Goal: Task Accomplishment & Management: Manage account settings

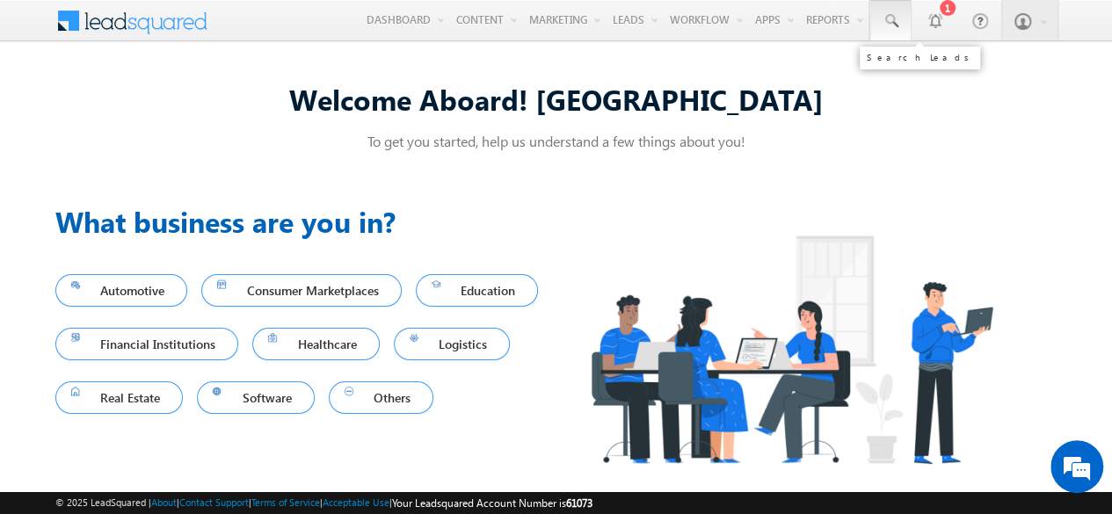
click at [887, 22] on span at bounding box center [891, 21] width 18 height 18
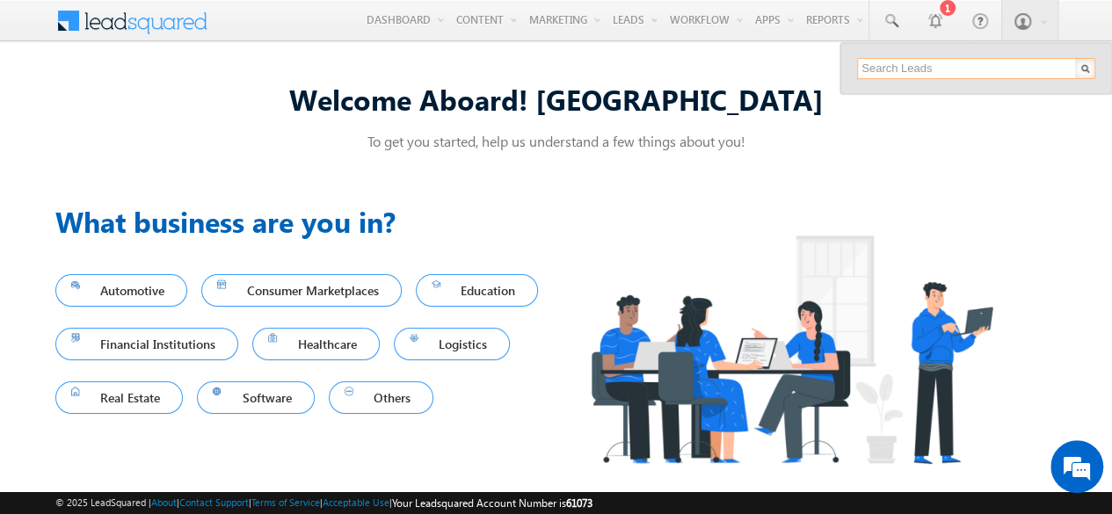
click at [899, 65] on input "text" at bounding box center [976, 68] width 238 height 21
paste input "SBL0010759"
type input "SBL0010759"
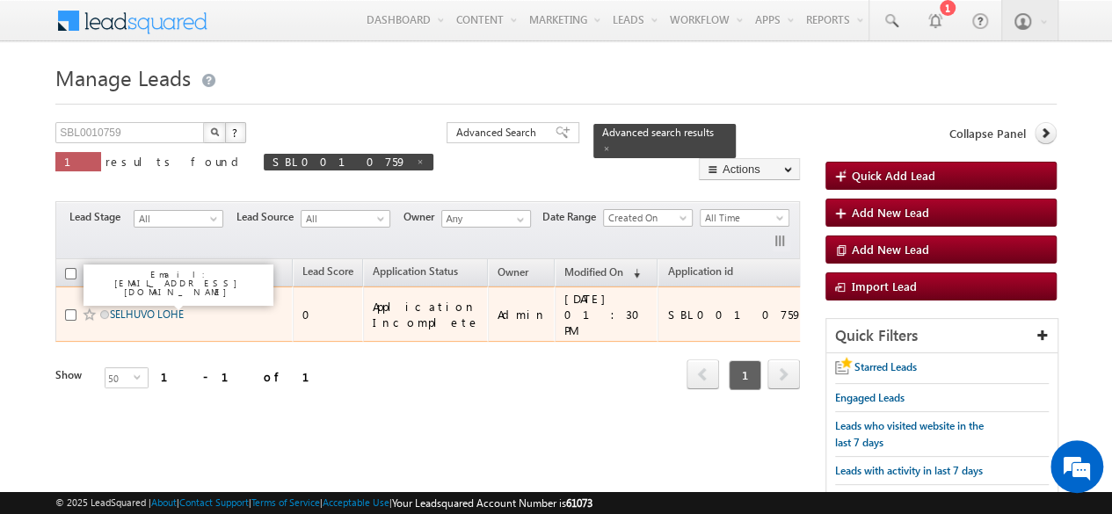
click at [174, 308] on link "SELHUVO LOHE" at bounding box center [147, 314] width 74 height 13
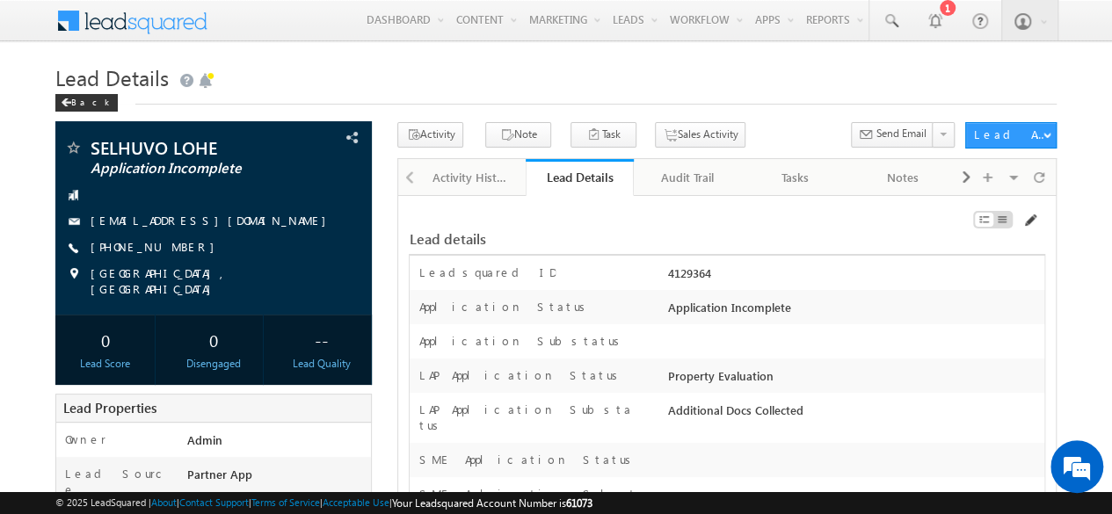
click at [1035, 224] on span at bounding box center [1030, 221] width 14 height 14
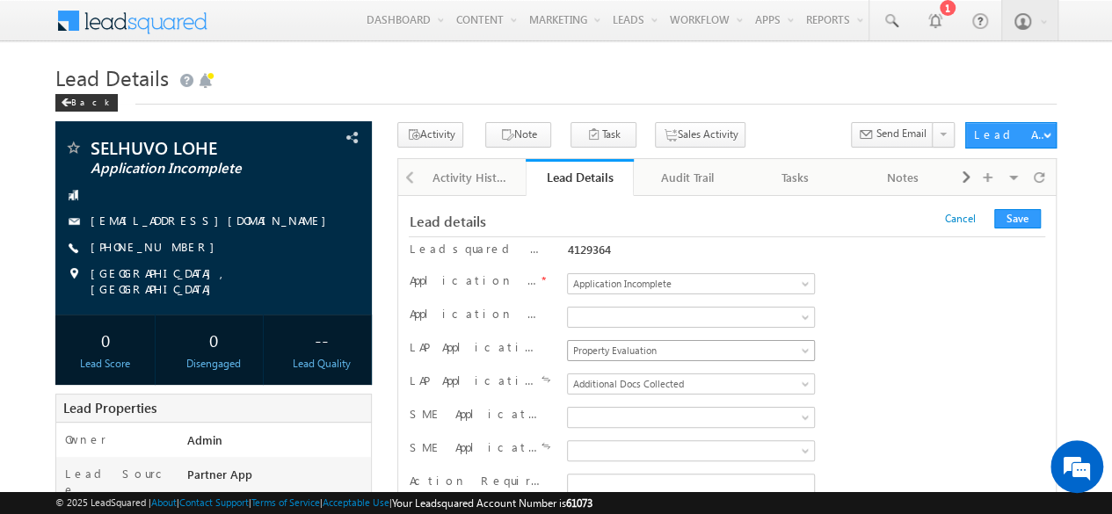
click at [647, 343] on span "Property Evaluation" at bounding box center [688, 351] width 240 height 16
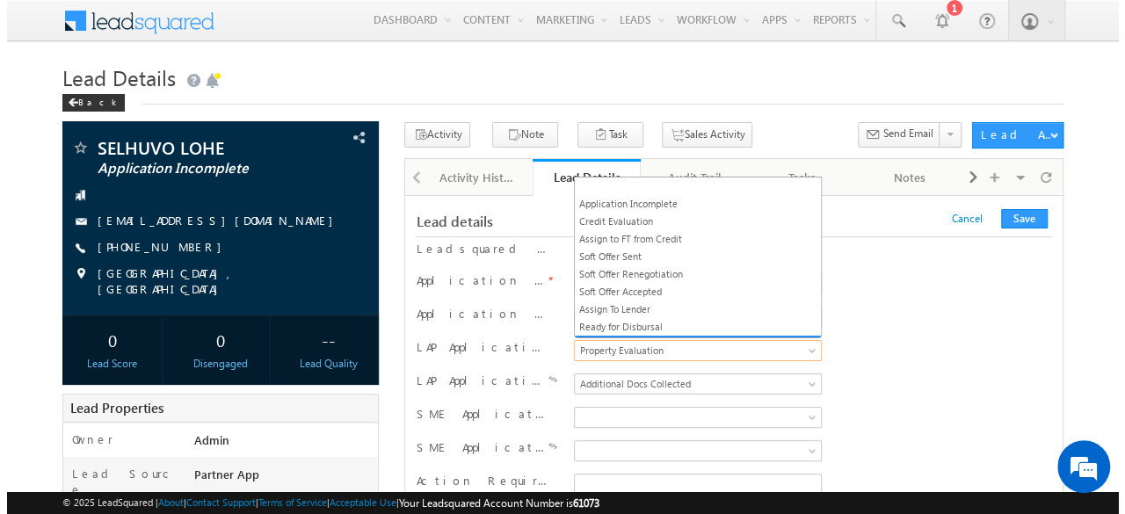
scroll to position [9, 0]
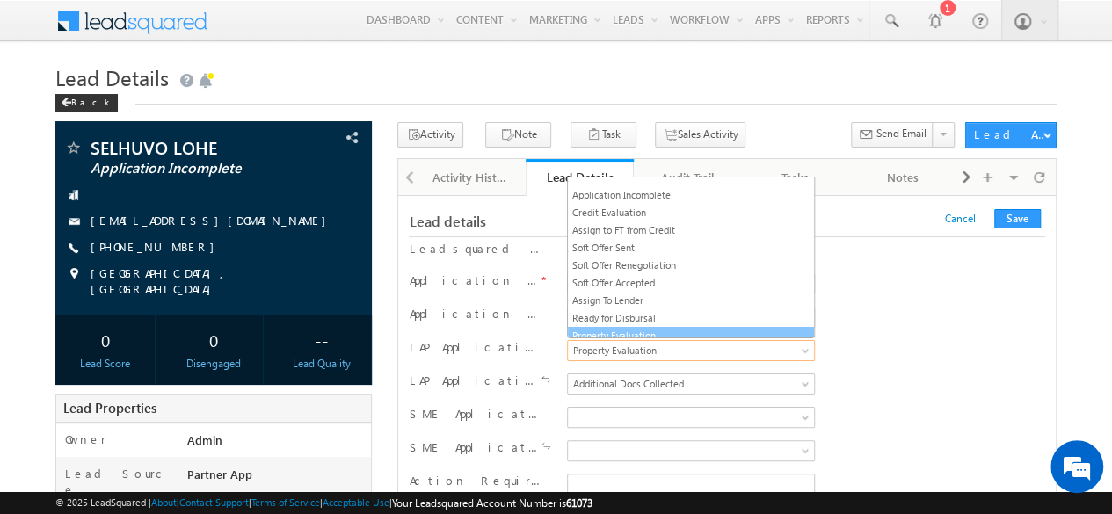
click at [614, 328] on link "Property Evaluation" at bounding box center [691, 336] width 246 height 16
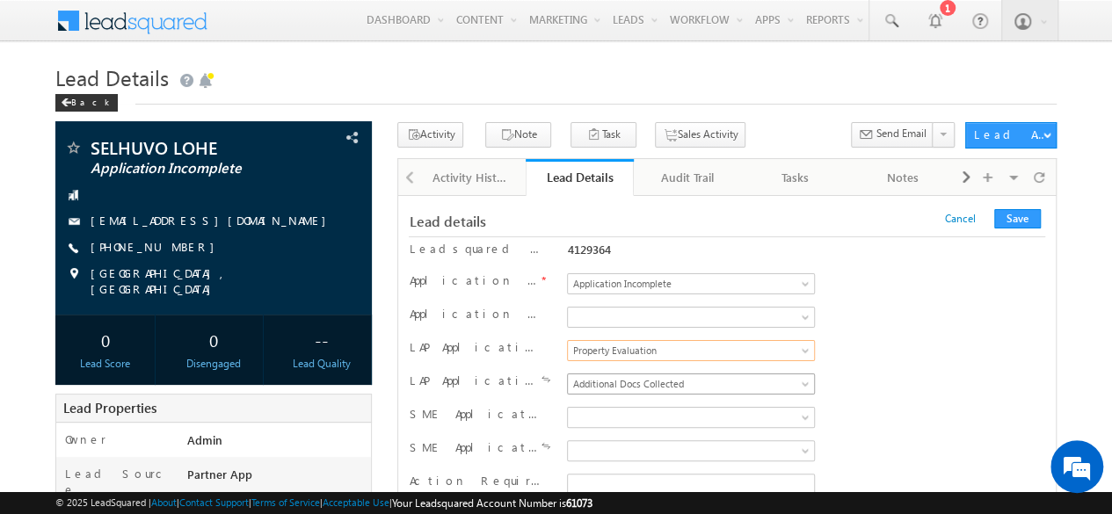
click at [663, 377] on span "Additional Docs Collected" at bounding box center [688, 384] width 240 height 16
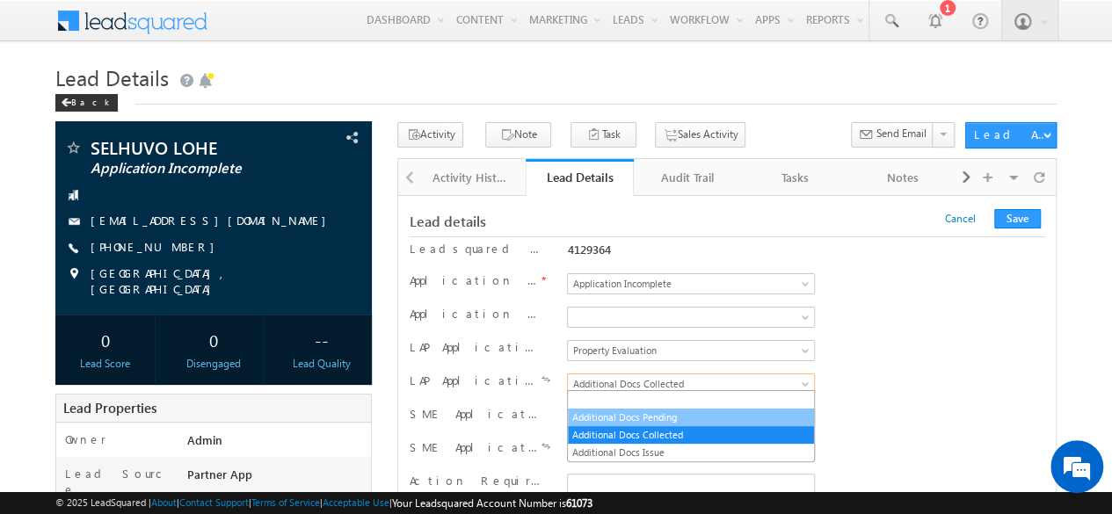
click at [642, 414] on link "Additional Docs Pending" at bounding box center [691, 418] width 246 height 16
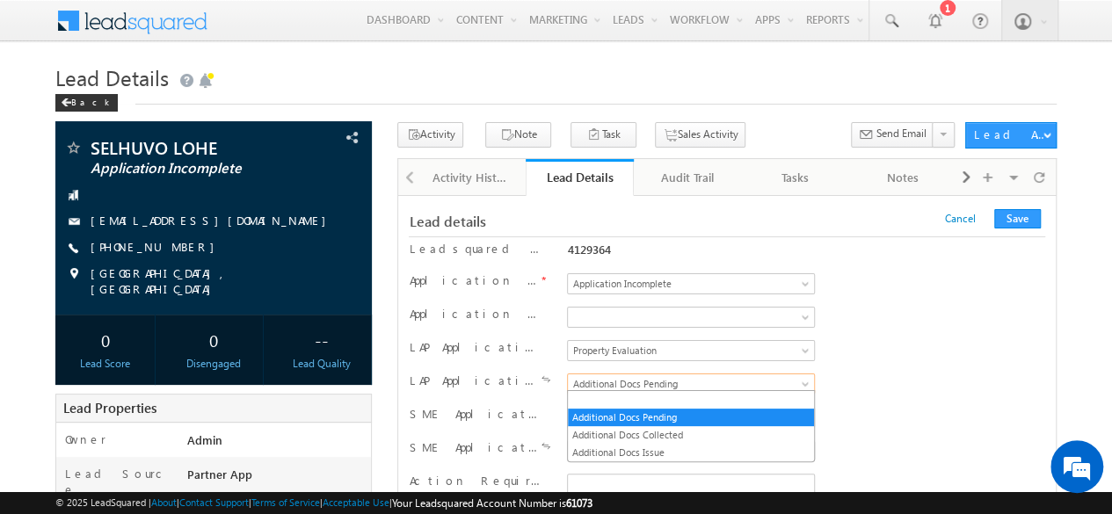
click at [715, 376] on span "Additional Docs Pending" at bounding box center [688, 384] width 240 height 16
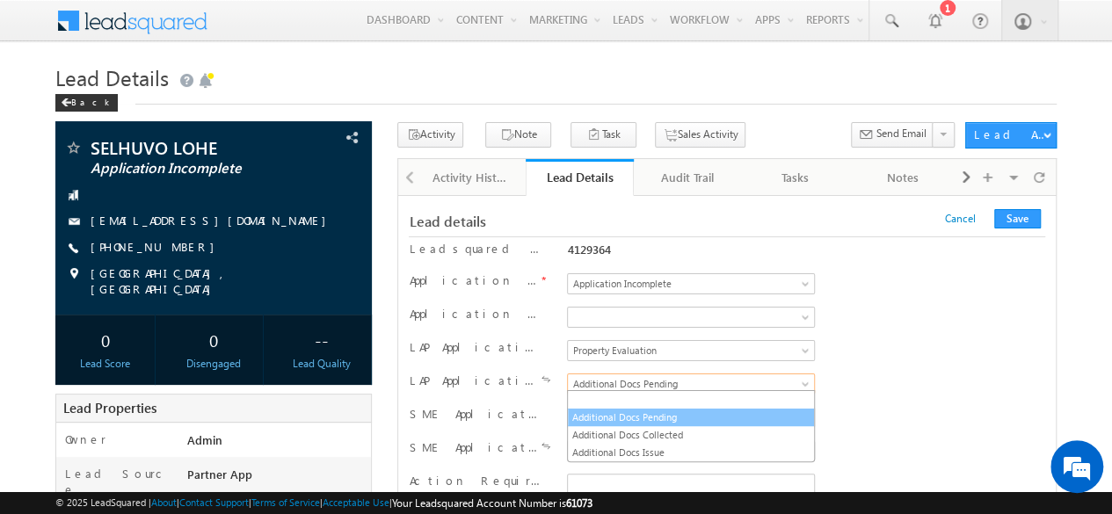
click at [647, 419] on link "Additional Docs Pending" at bounding box center [691, 418] width 246 height 16
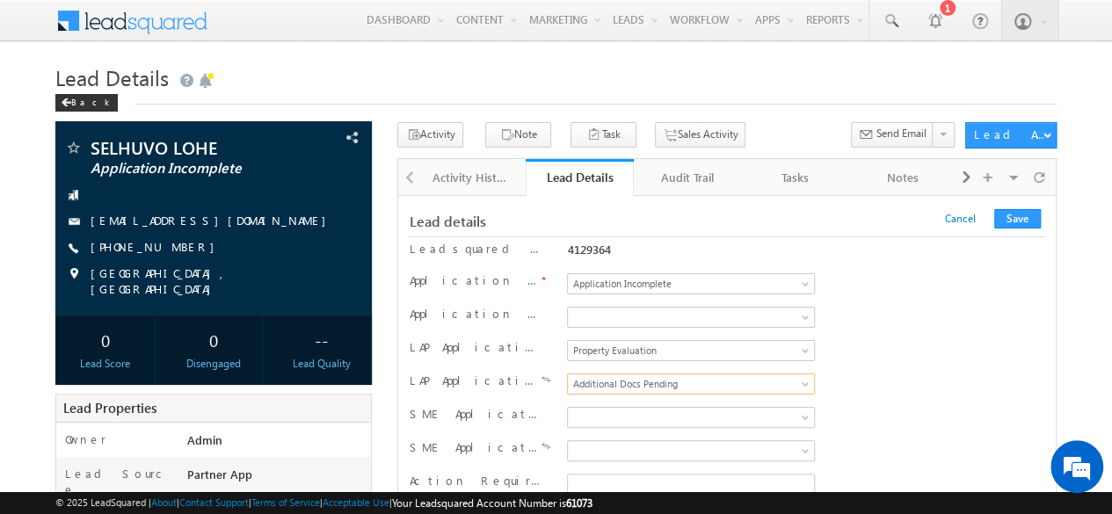
click at [895, 349] on div "LAP Application Status Application Incomplete Credit Evaluation Assign to FT fr…" at bounding box center [727, 352] width 636 height 26
click at [1018, 215] on button "Save" at bounding box center [1017, 218] width 47 height 19
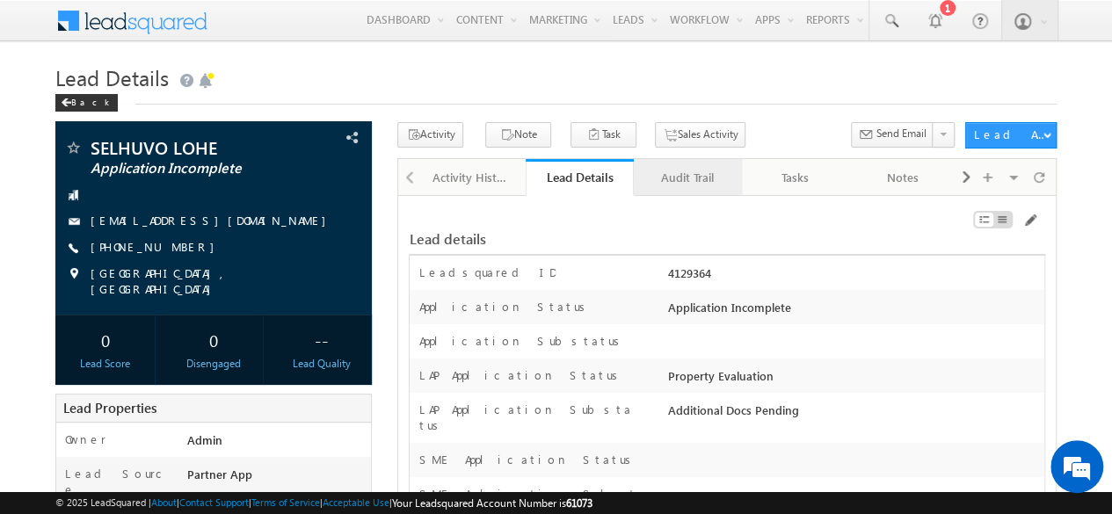
click at [666, 184] on div "Audit Trail" at bounding box center [687, 177] width 78 height 21
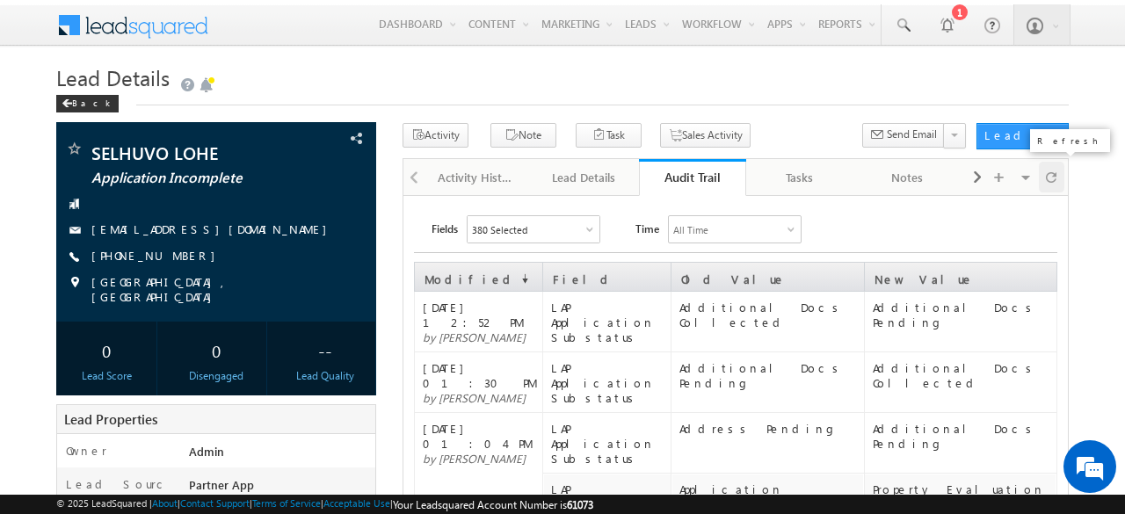
click at [1057, 171] on span at bounding box center [1051, 177] width 11 height 31
click at [607, 190] on link "Lead Details" at bounding box center [585, 177] width 108 height 37
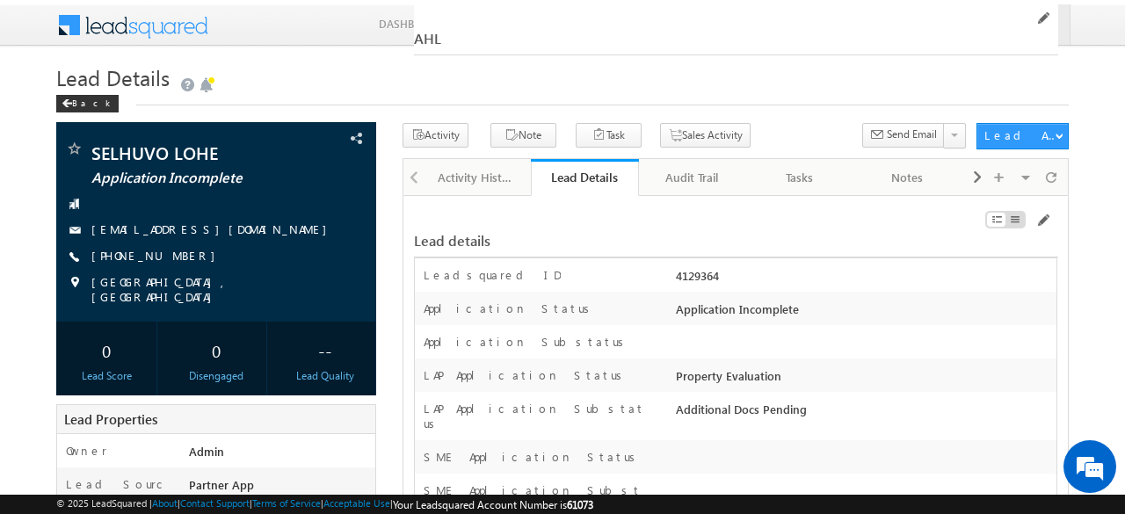
scroll to position [32614, 0]
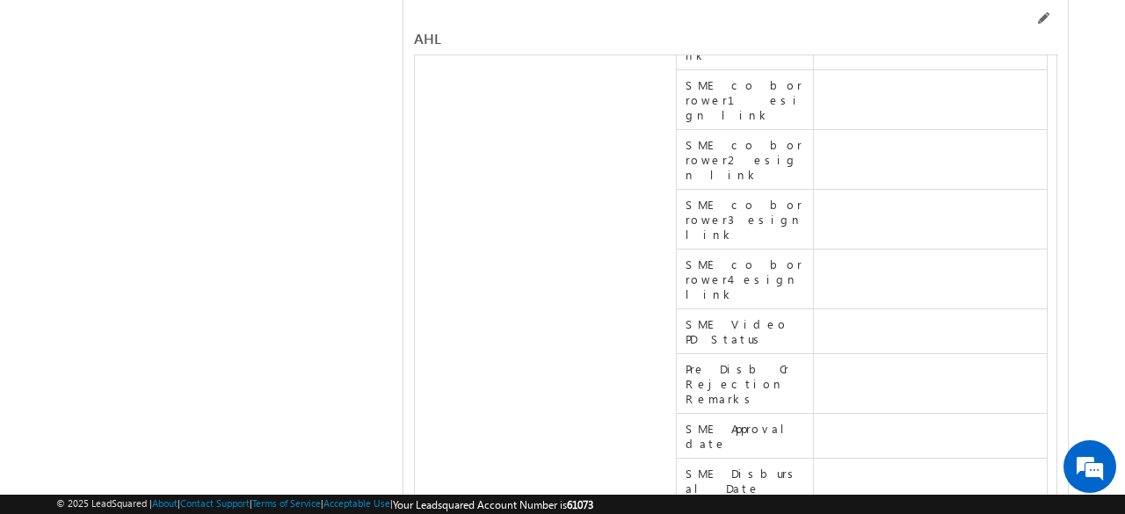
click at [1041, 16] on span at bounding box center [1043, 18] width 14 height 14
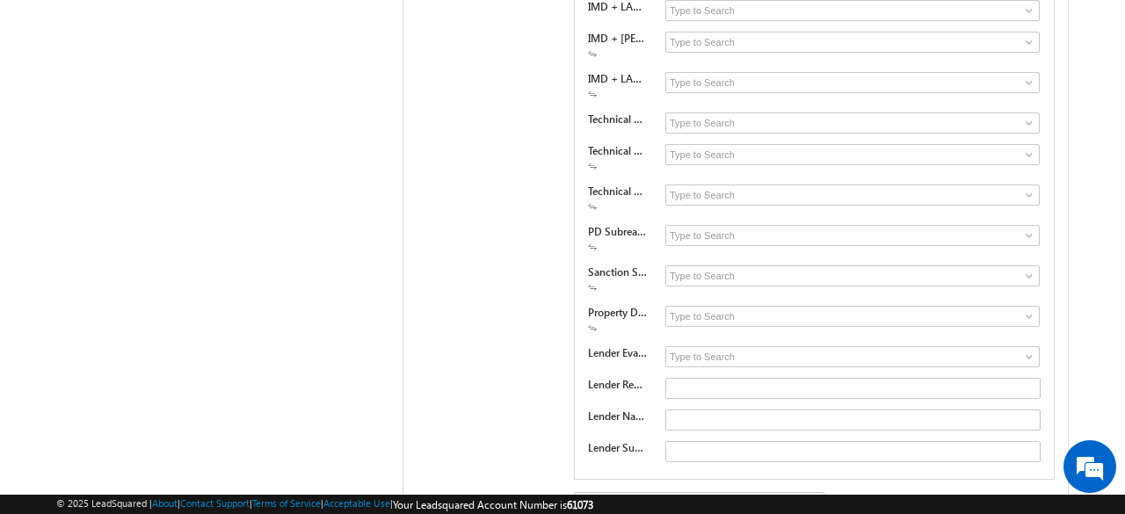
scroll to position [29394, 0]
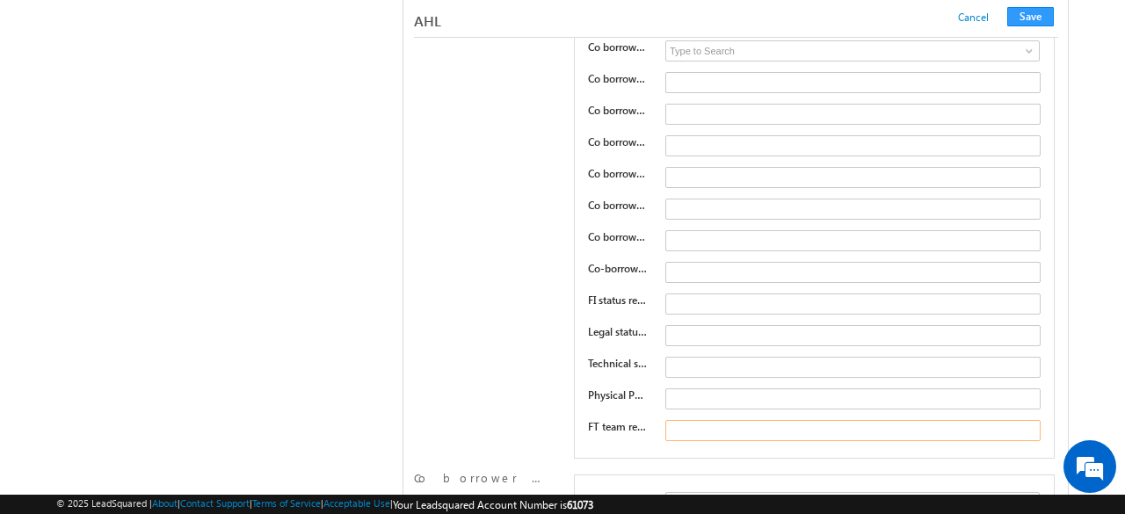
click at [723, 420] on input "text" at bounding box center [853, 430] width 375 height 21
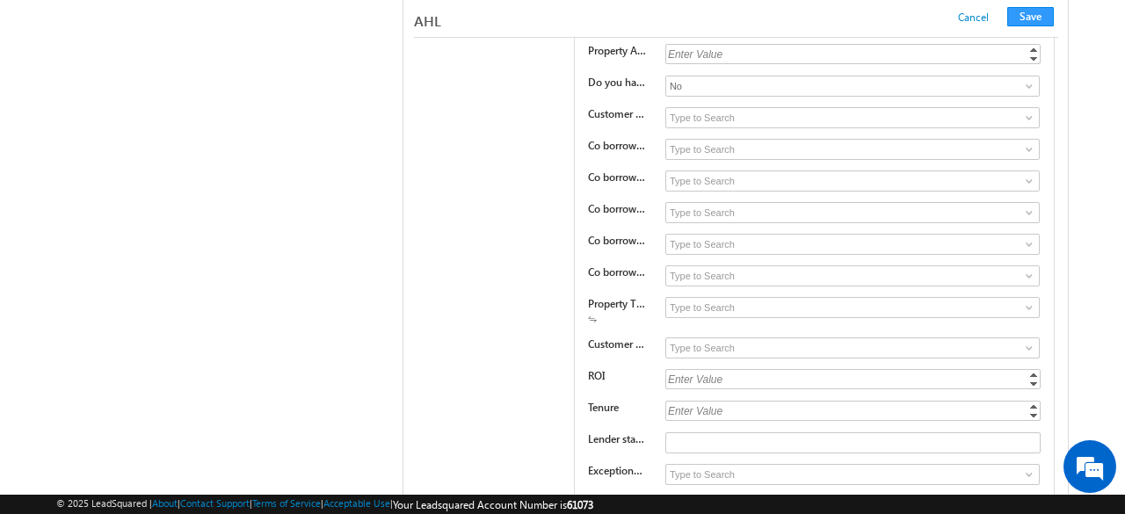
scroll to position [29396, 0]
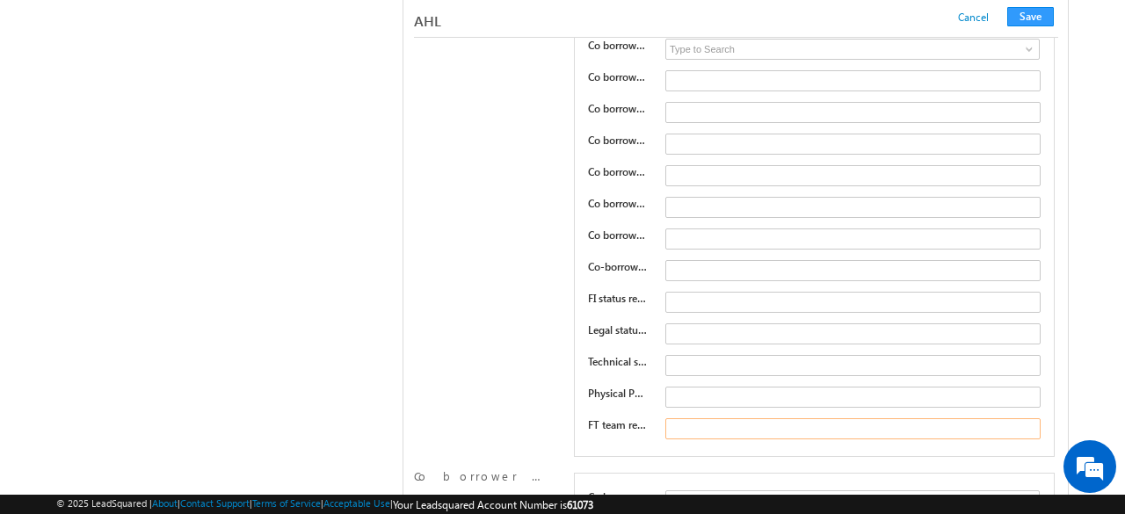
click at [726, 419] on input "text" at bounding box center [853, 429] width 375 height 21
type input "R"
type input "Customer docs missing"
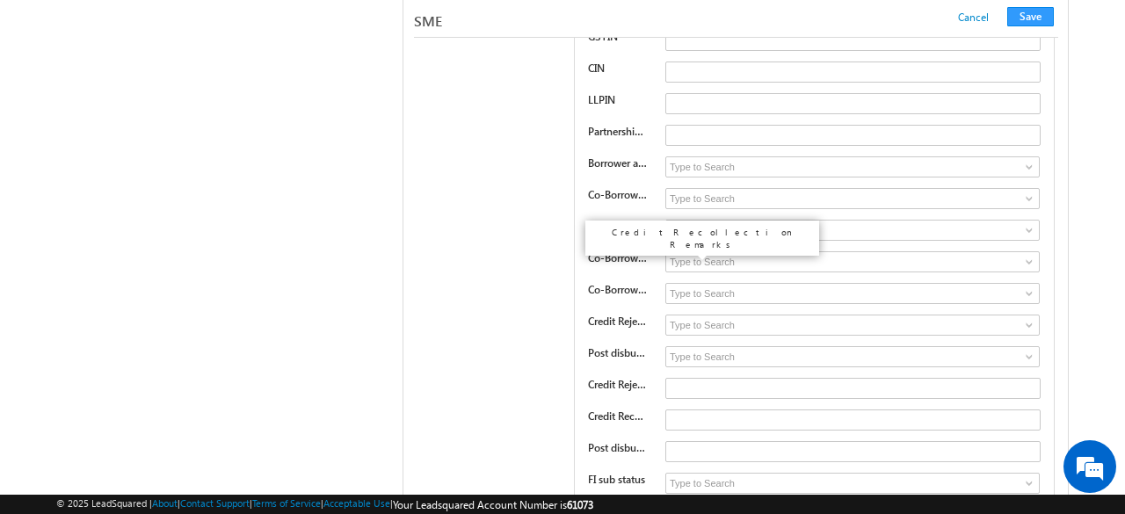
scroll to position [14586, 0]
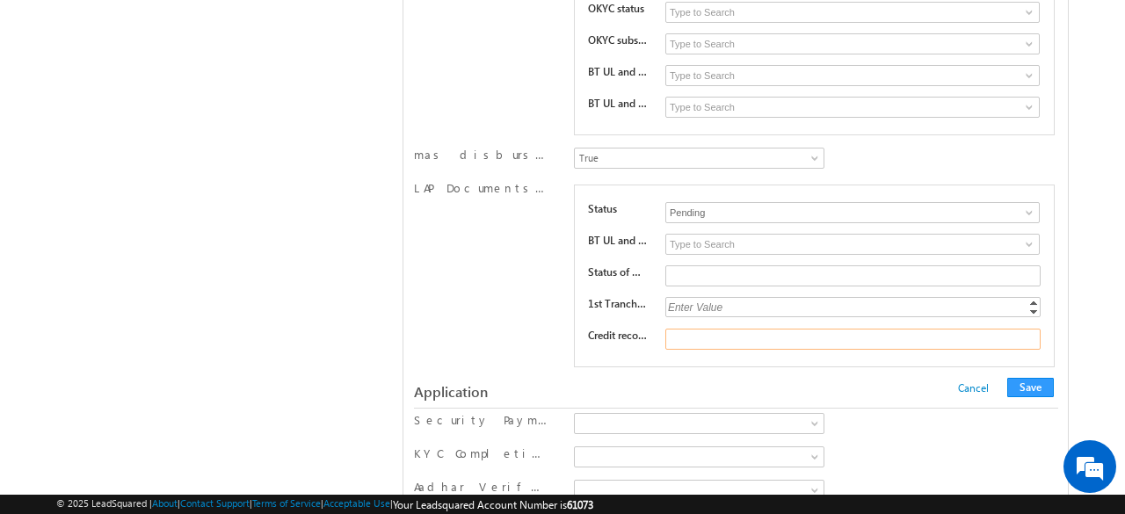
click at [725, 329] on input "text" at bounding box center [853, 339] width 375 height 21
type input "Customer docs missing"
click at [1038, 378] on button "Save" at bounding box center [1031, 387] width 47 height 19
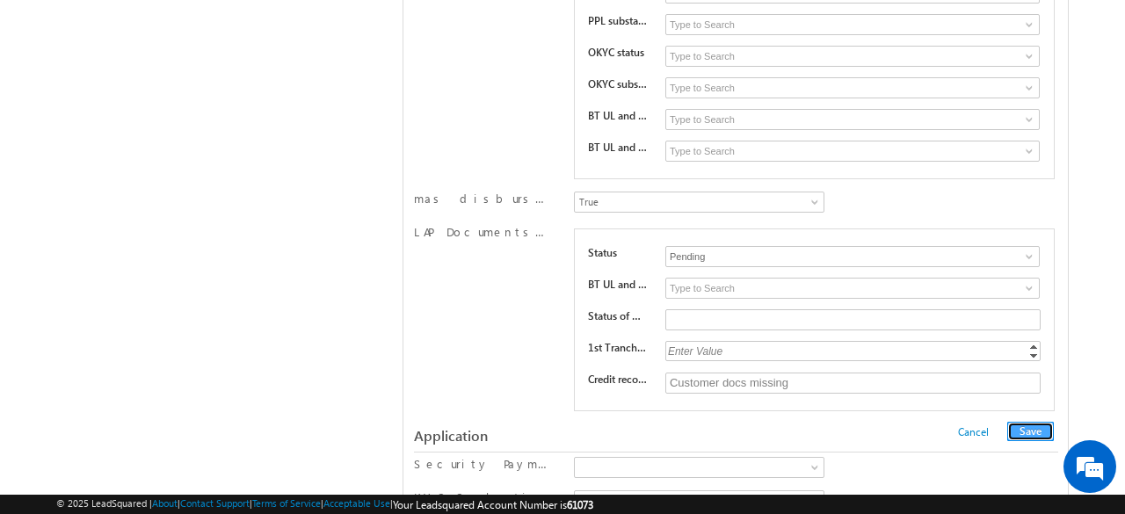
scroll to position [0, 0]
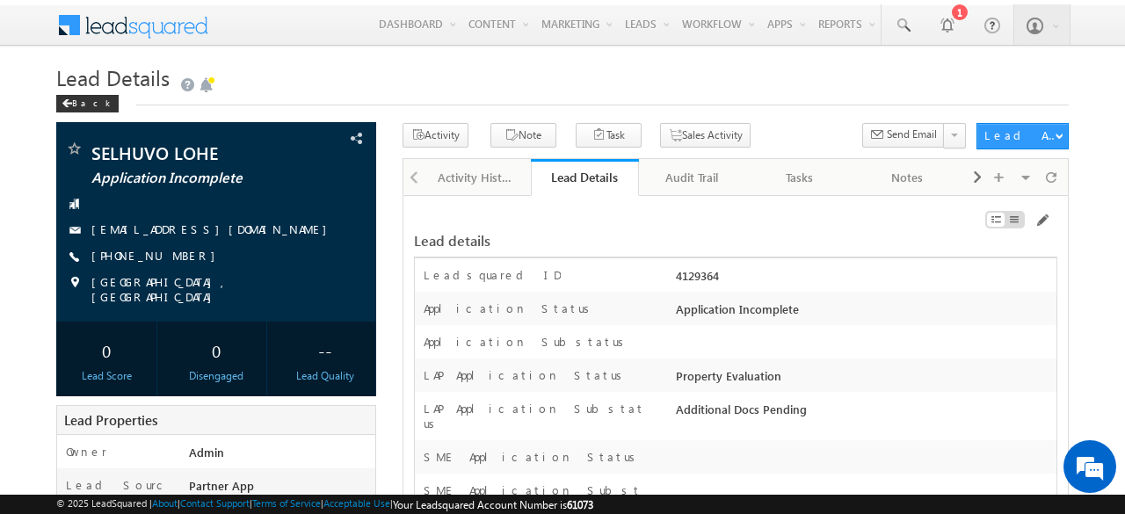
click at [577, 180] on div "Lead Details" at bounding box center [585, 177] width 82 height 17
